Goal: Obtain resource: Obtain resource

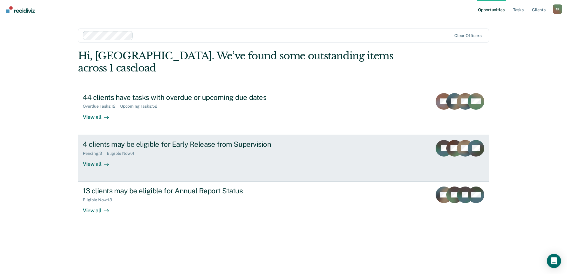
click at [226, 140] on div "4 clients may be eligible for Early Release from Supervision" at bounding box center [187, 144] width 208 height 9
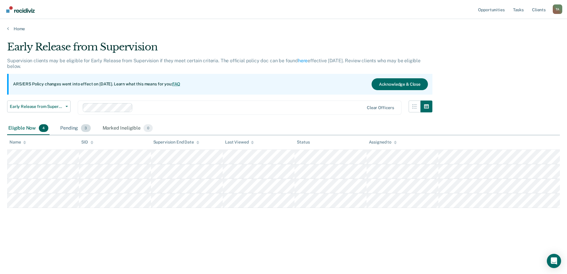
click at [82, 129] on span "3" at bounding box center [85, 128] width 9 height 8
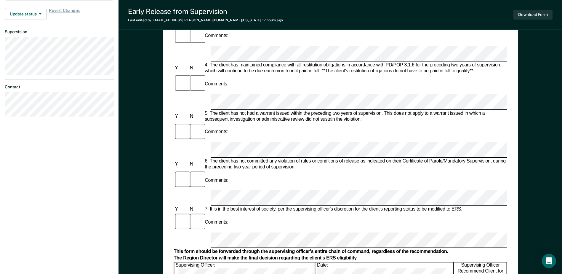
scroll to position [267, 0]
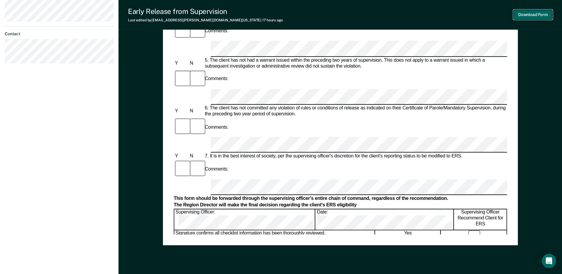
click at [534, 12] on button "Download Form" at bounding box center [533, 15] width 39 height 10
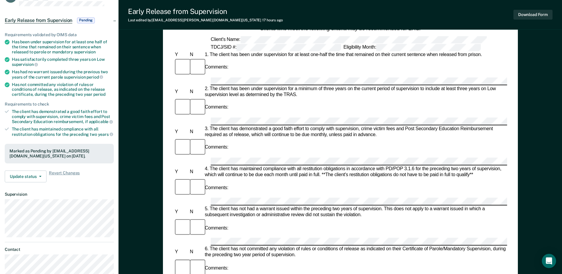
scroll to position [0, 0]
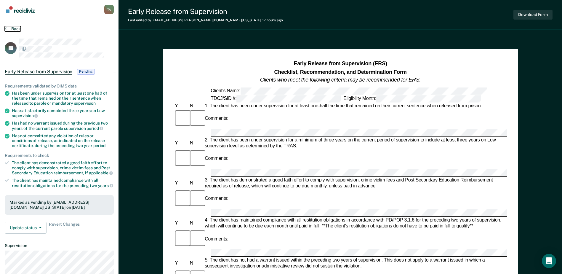
click at [13, 30] on button "Back" at bounding box center [13, 28] width 16 height 5
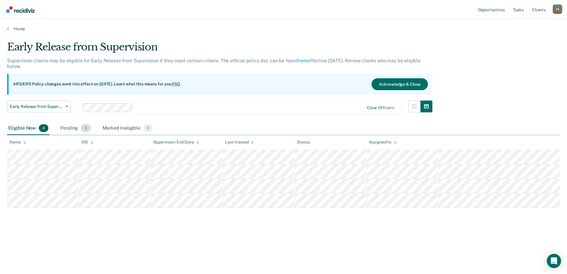
click at [74, 128] on div "Pending 3" at bounding box center [75, 128] width 33 height 13
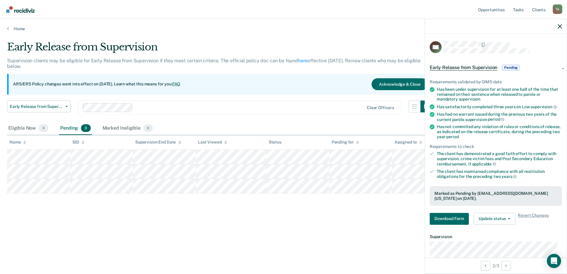
click at [345, 214] on div "Early Release from Supervision Supervision clients may be eligible for Early Re…" at bounding box center [283, 135] width 553 height 189
click at [559, 25] on icon "button" at bounding box center [560, 26] width 4 height 4
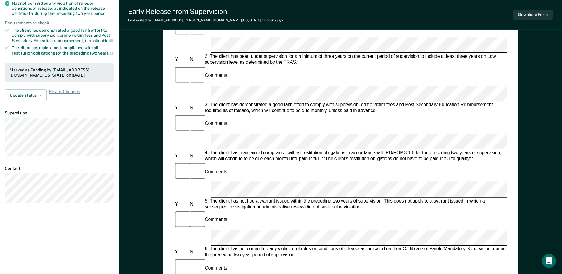
scroll to position [237, 0]
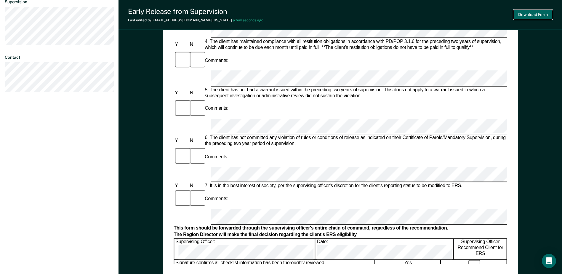
click at [539, 14] on button "Download Form" at bounding box center [533, 15] width 39 height 10
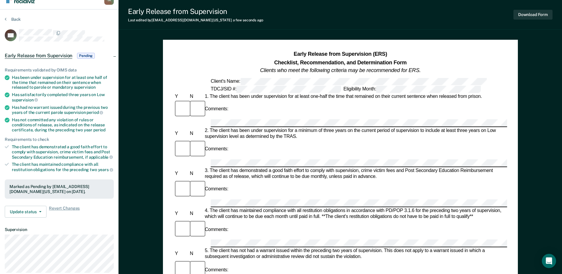
scroll to position [0, 0]
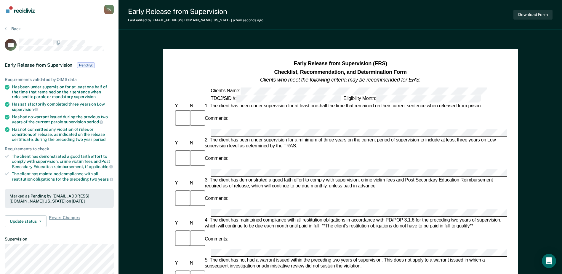
click at [4, 28] on section "Back PM Early Release from Supervision Pending Requirements validated by OIMS d…" at bounding box center [59, 180] width 119 height 322
click at [16, 27] on button "Back" at bounding box center [13, 28] width 16 height 5
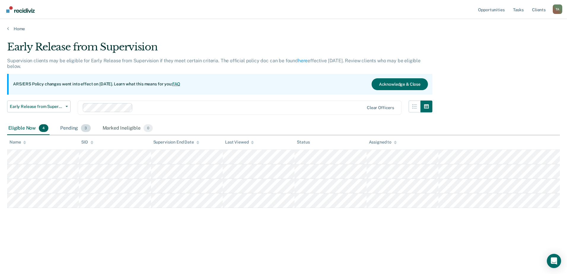
click at [72, 130] on div "Pending 3" at bounding box center [75, 128] width 33 height 13
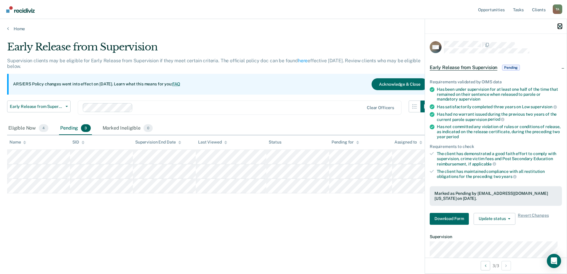
click at [561, 25] on icon "button" at bounding box center [560, 26] width 4 height 4
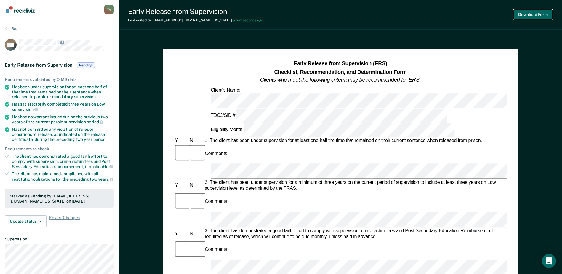
click at [526, 15] on button "Download Form" at bounding box center [533, 15] width 39 height 10
